Goal: Find specific page/section: Find specific page/section

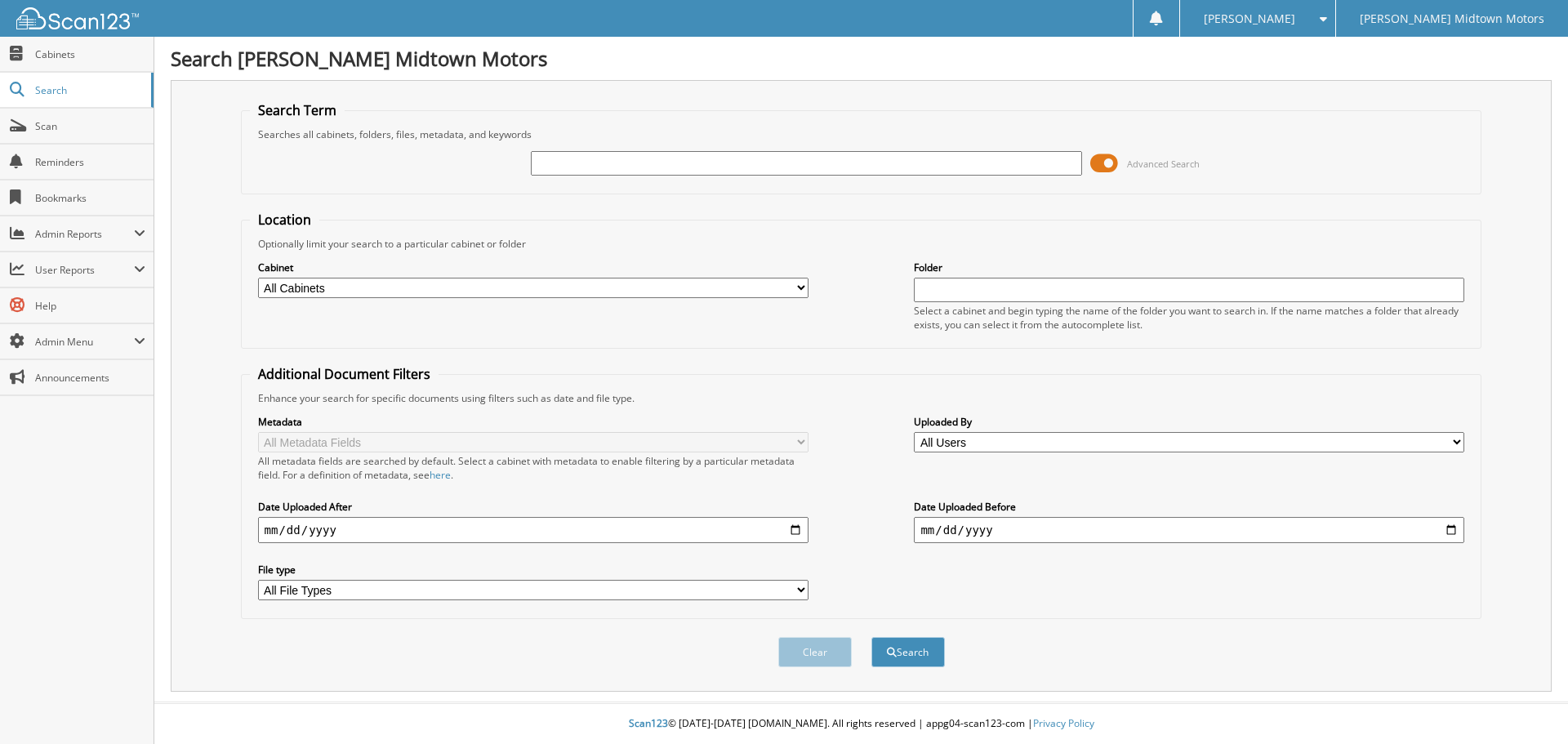
click at [686, 166] on input "text" at bounding box center [806, 163] width 550 height 25
type input "UNITED REFINING"
click at [871, 637] on button "Search" at bounding box center [908, 652] width 74 height 30
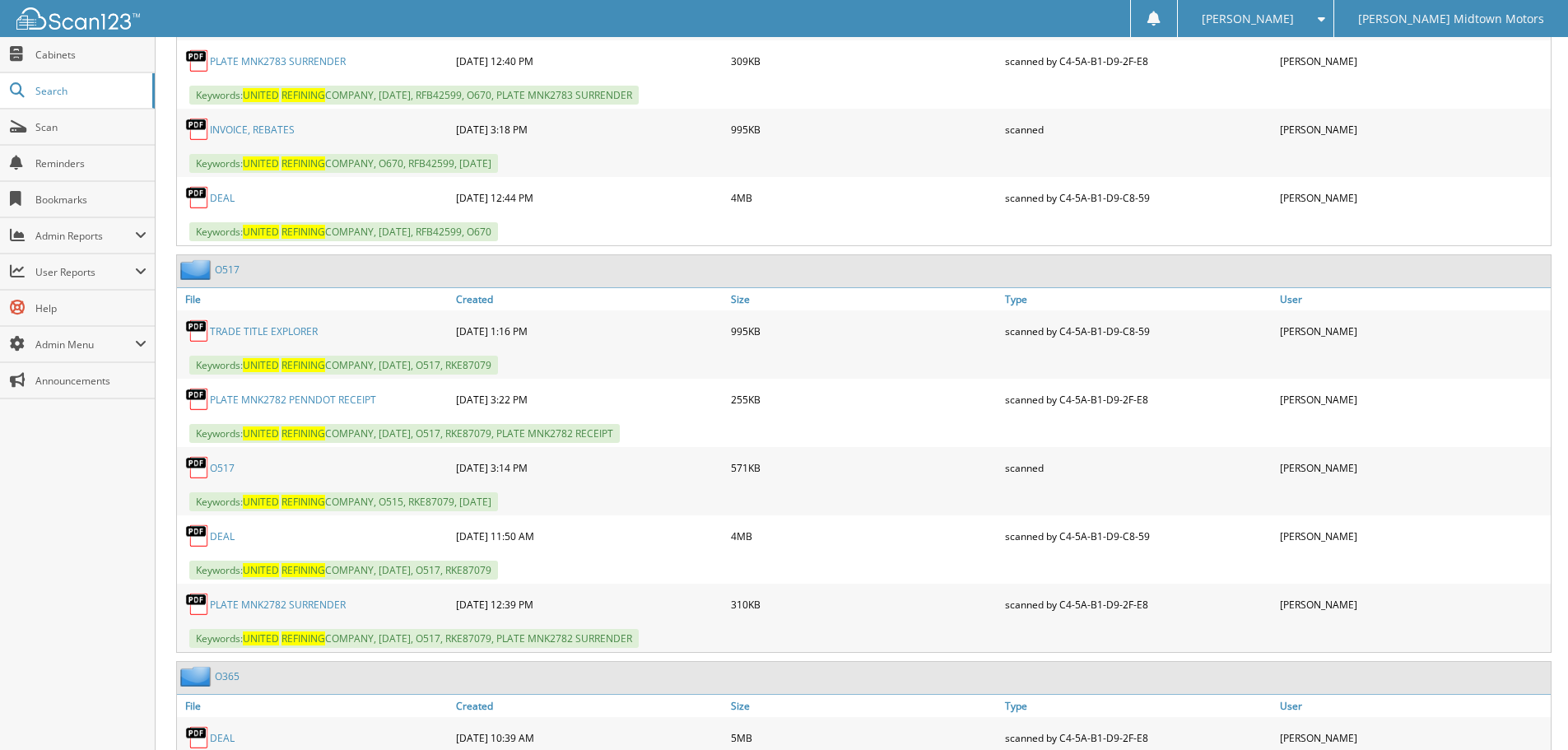
scroll to position [2140, 0]
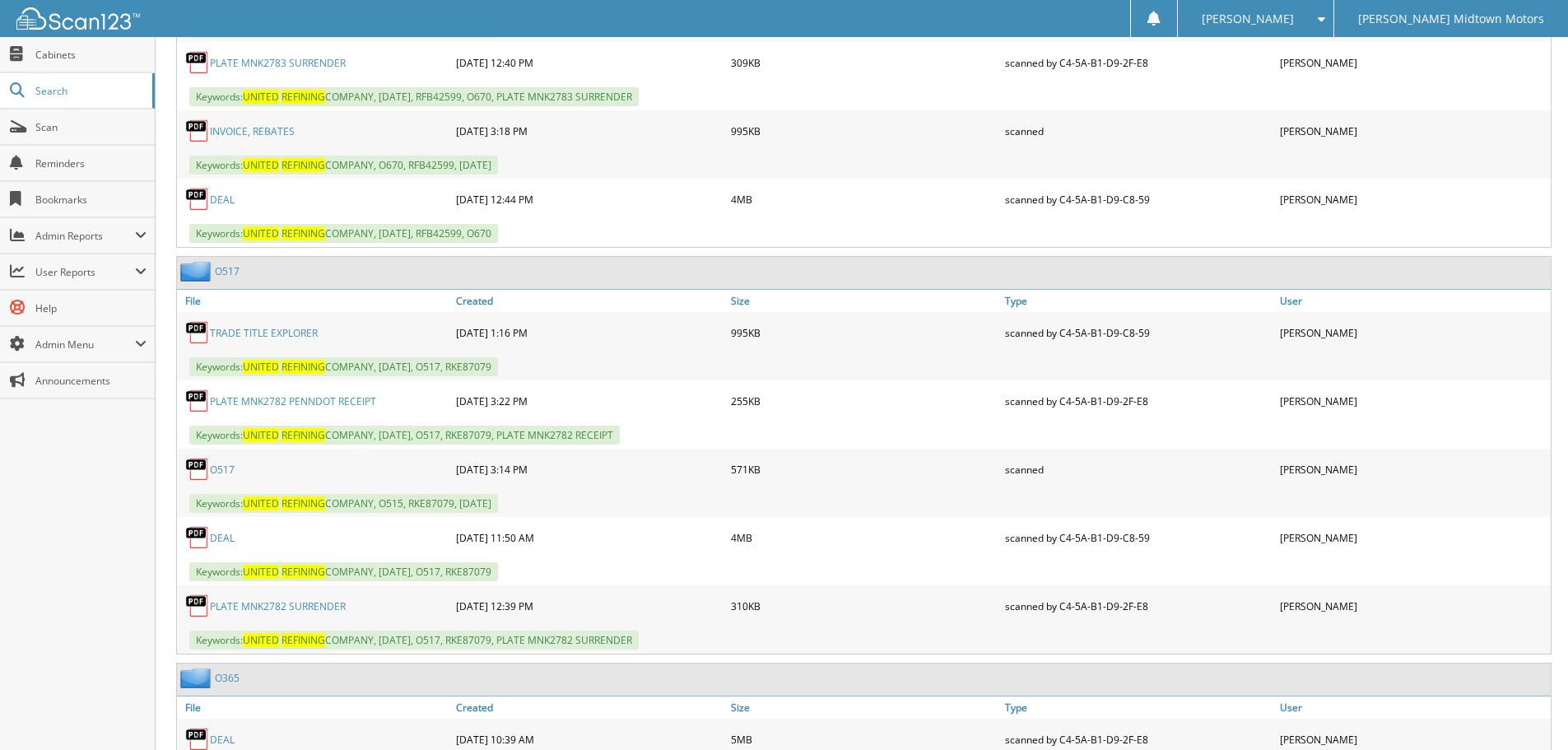
click at [224, 267] on link "O517" at bounding box center [227, 271] width 25 height 14
